Goal: Check status

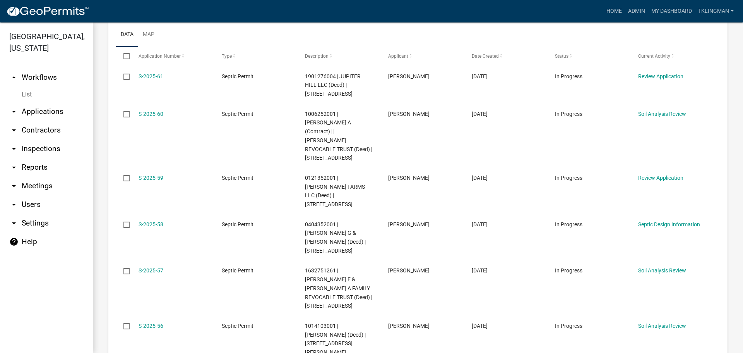
scroll to position [120, 0]
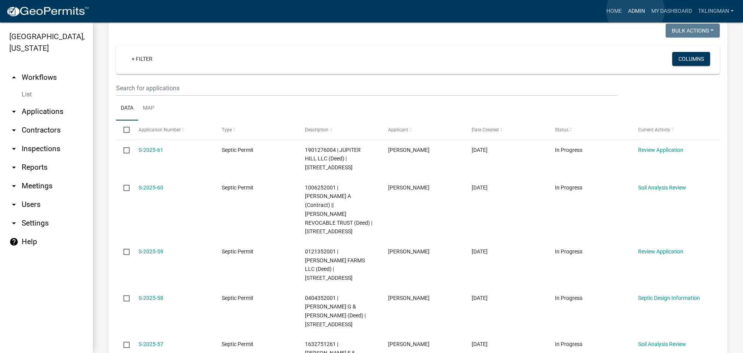
click at [636, 10] on link "Admin" at bounding box center [636, 11] width 23 height 15
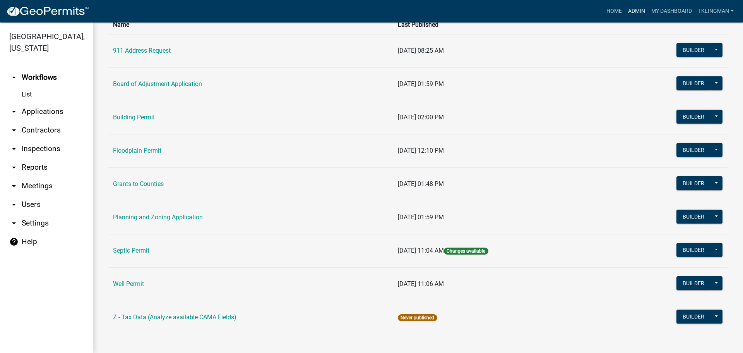
scroll to position [69, 0]
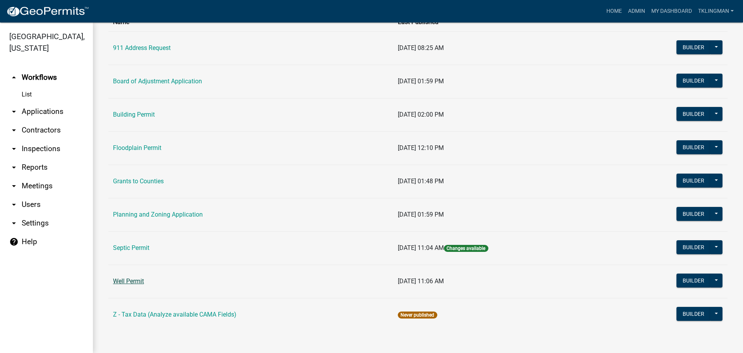
click at [129, 280] on link "Well Permit" at bounding box center [128, 280] width 31 height 7
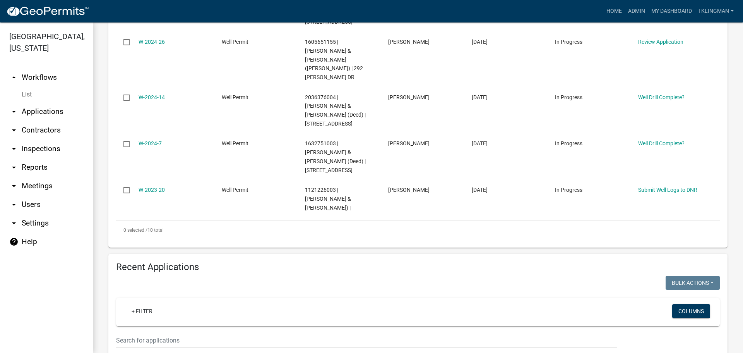
scroll to position [542, 0]
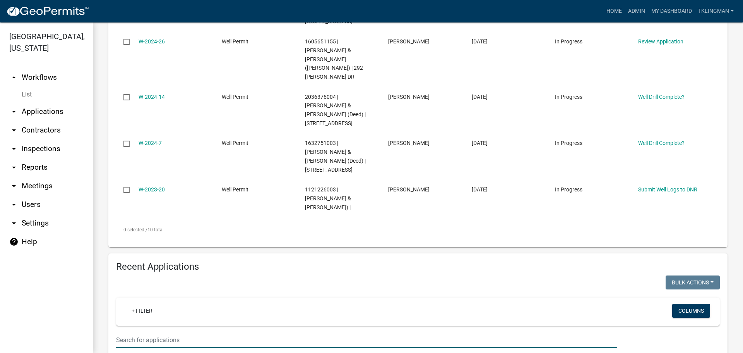
click at [181, 332] on input "text" at bounding box center [366, 340] width 501 height 16
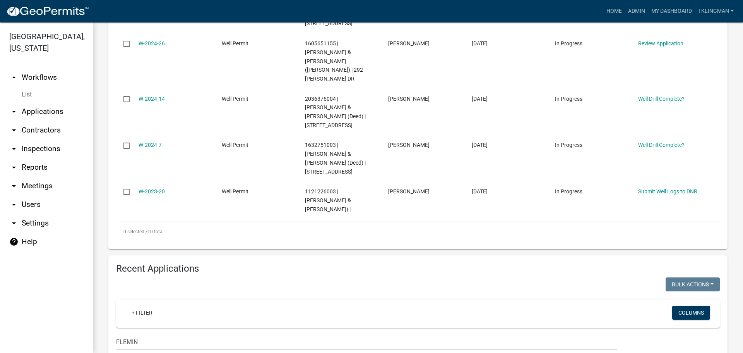
click at [58, 307] on ul "arrow_drop_up Workflows List arrow_drop_down Applications Search by Parcel Sear…" at bounding box center [46, 207] width 93 height 291
drag, startPoint x: 159, startPoint y: 221, endPoint x: 4, endPoint y: 220, distance: 154.8
click at [4, 220] on div "[GEOGRAPHIC_DATA], [US_STATE] arrow_drop_up Workflows List arrow_drop_down Appl…" at bounding box center [371, 187] width 743 height 330
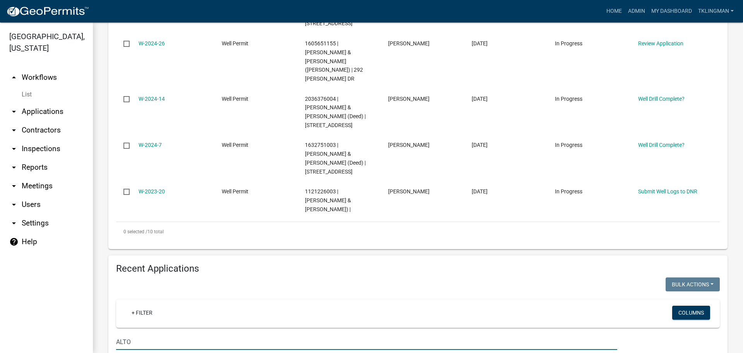
scroll to position [519, 0]
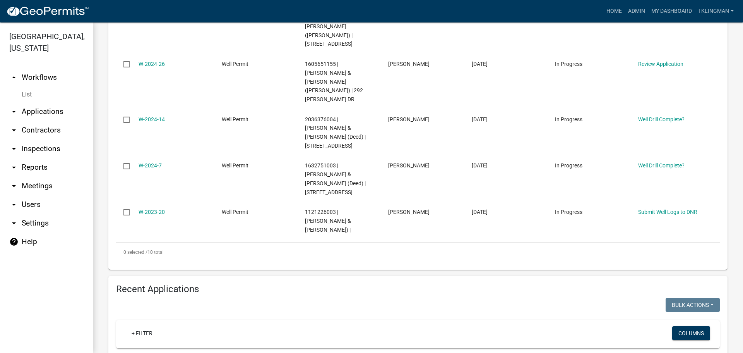
type input "A"
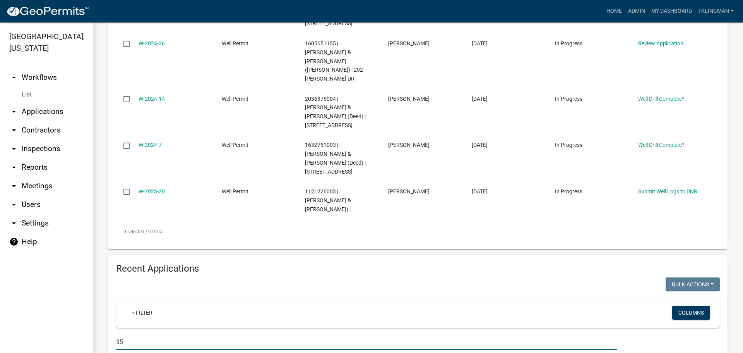
type input "3"
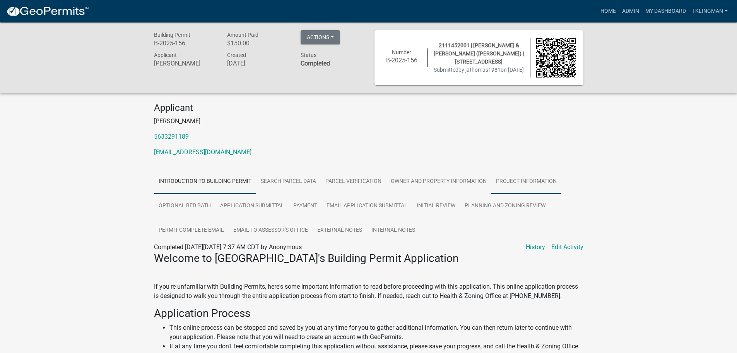
click at [528, 185] on link "Project Information" at bounding box center [527, 181] width 70 height 25
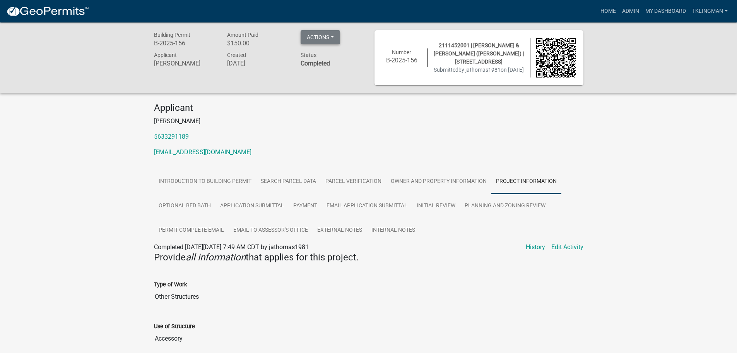
click at [330, 37] on button "Actions" at bounding box center [320, 37] width 39 height 14
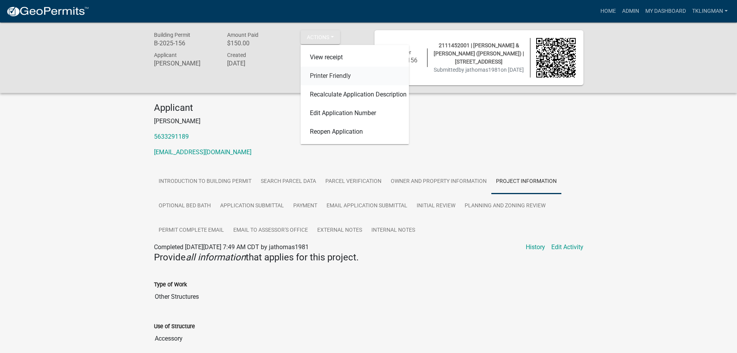
click at [327, 77] on link "Printer Friendly" at bounding box center [355, 76] width 108 height 19
